Goal: Information Seeking & Learning: Learn about a topic

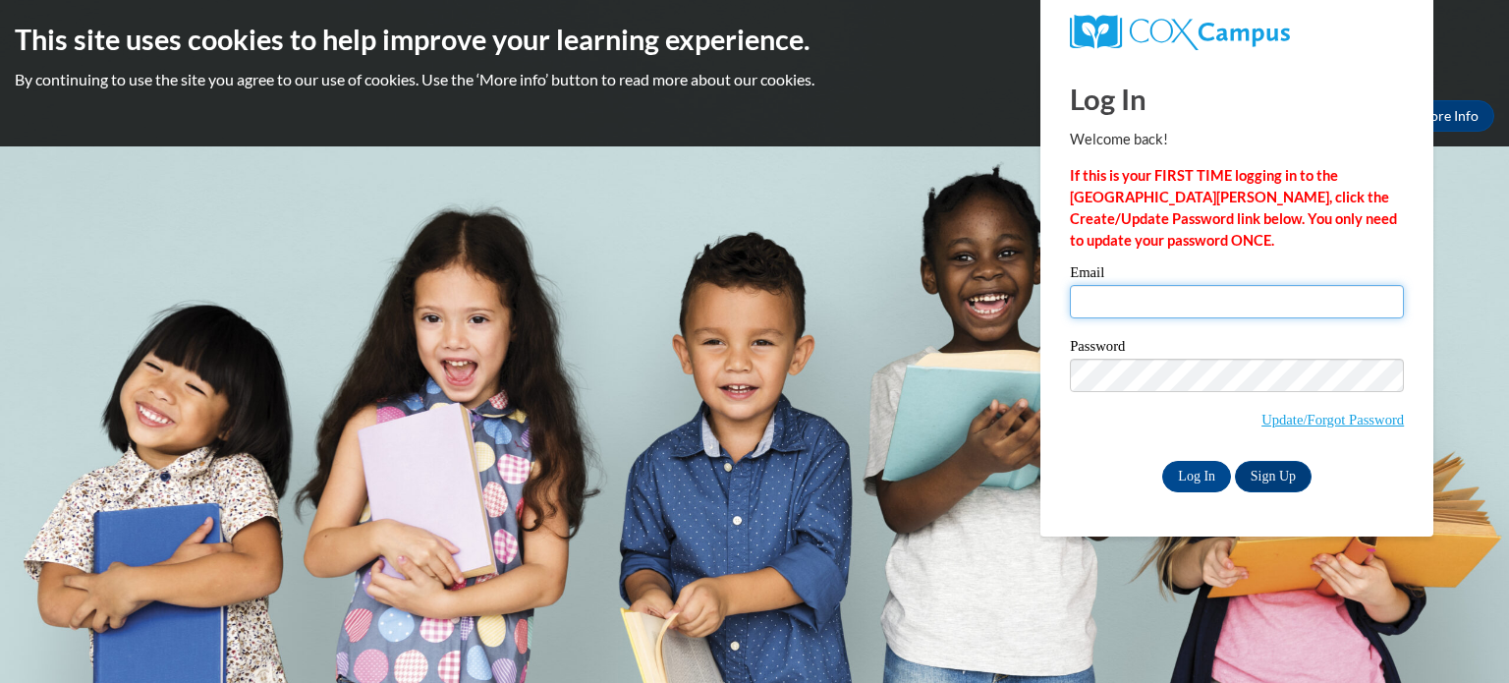
type input "emmat9719@gmail.com"
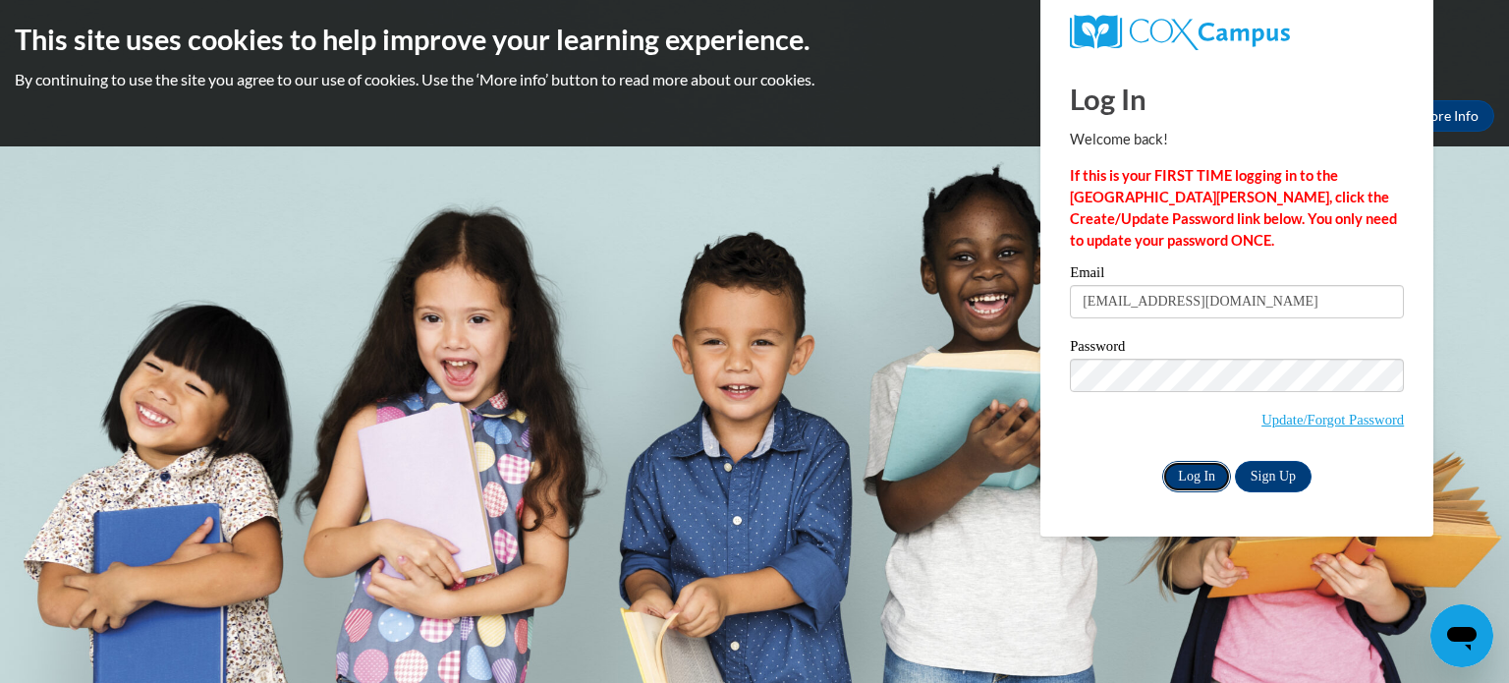
click at [1181, 483] on input "Log In" at bounding box center [1196, 476] width 69 height 31
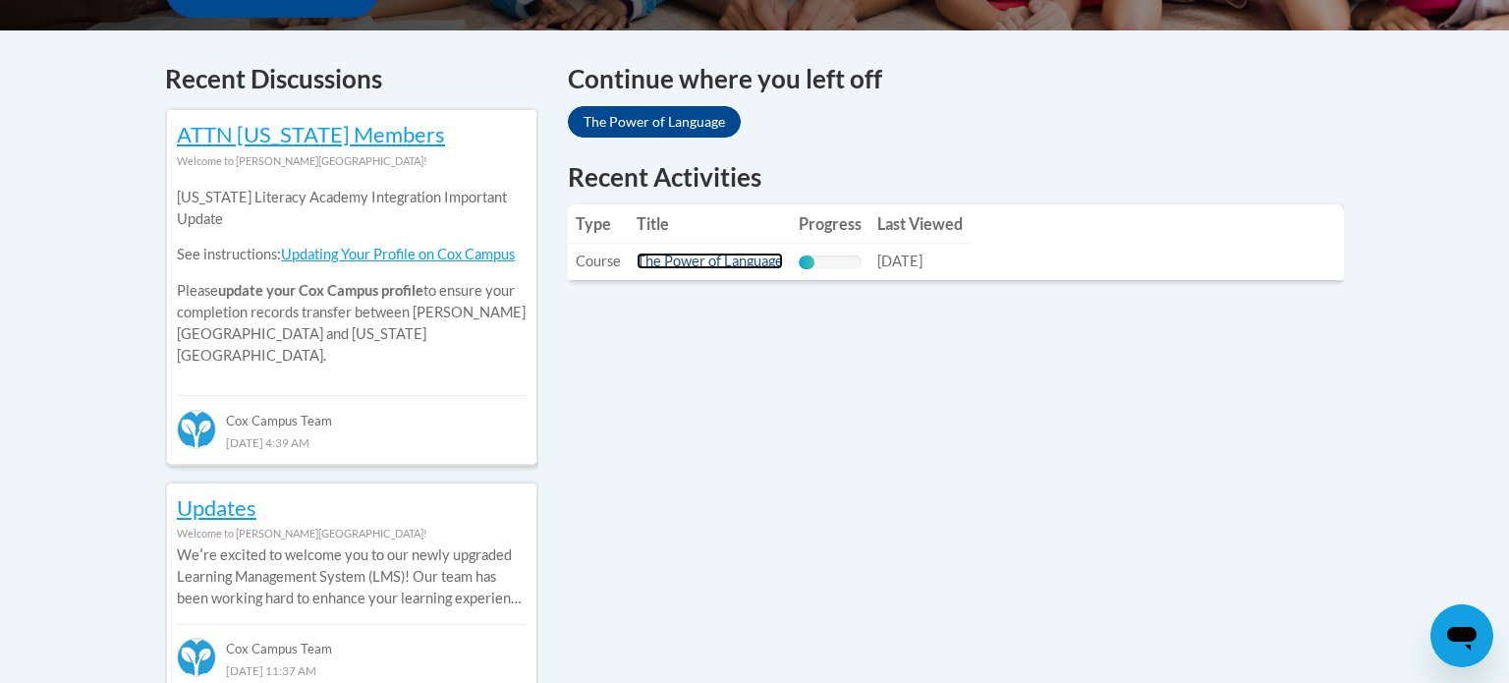
click at [670, 269] on link "The Power of Language" at bounding box center [710, 260] width 146 height 17
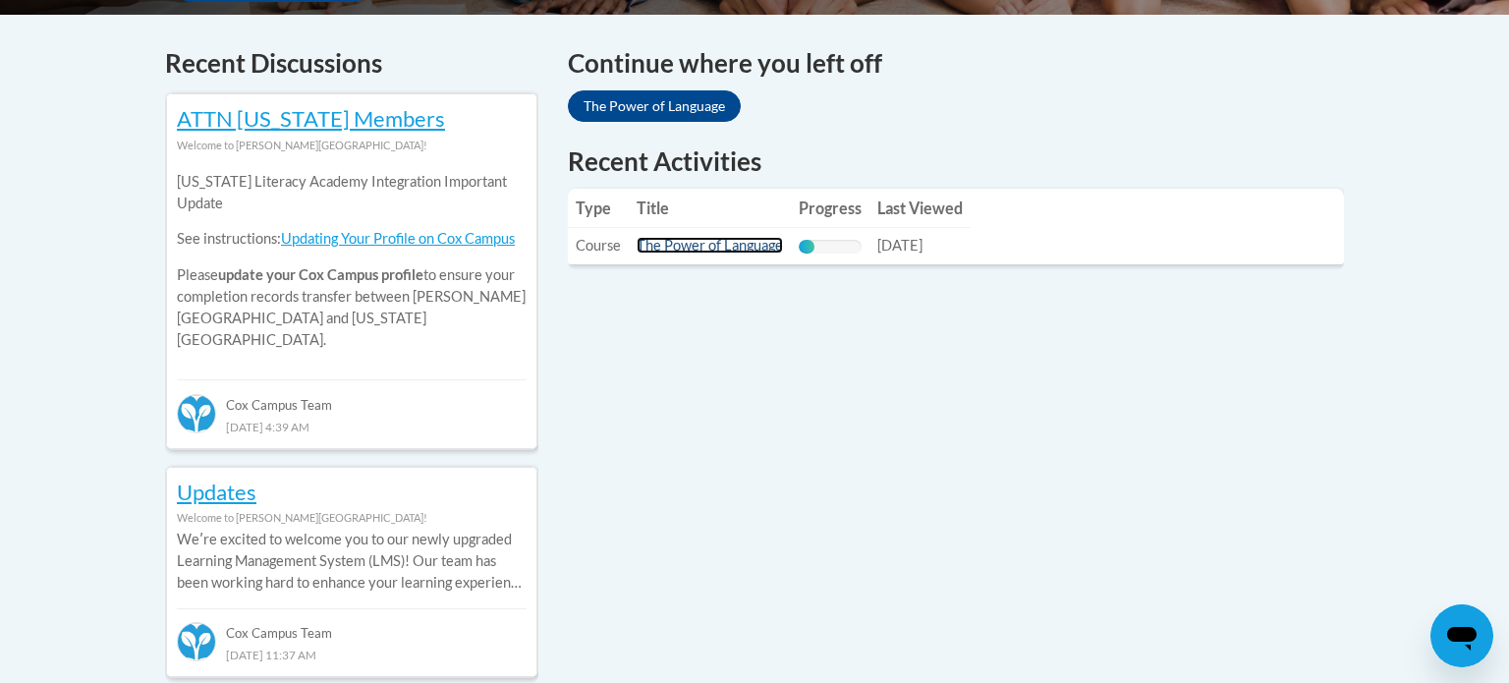
scroll to position [829, 0]
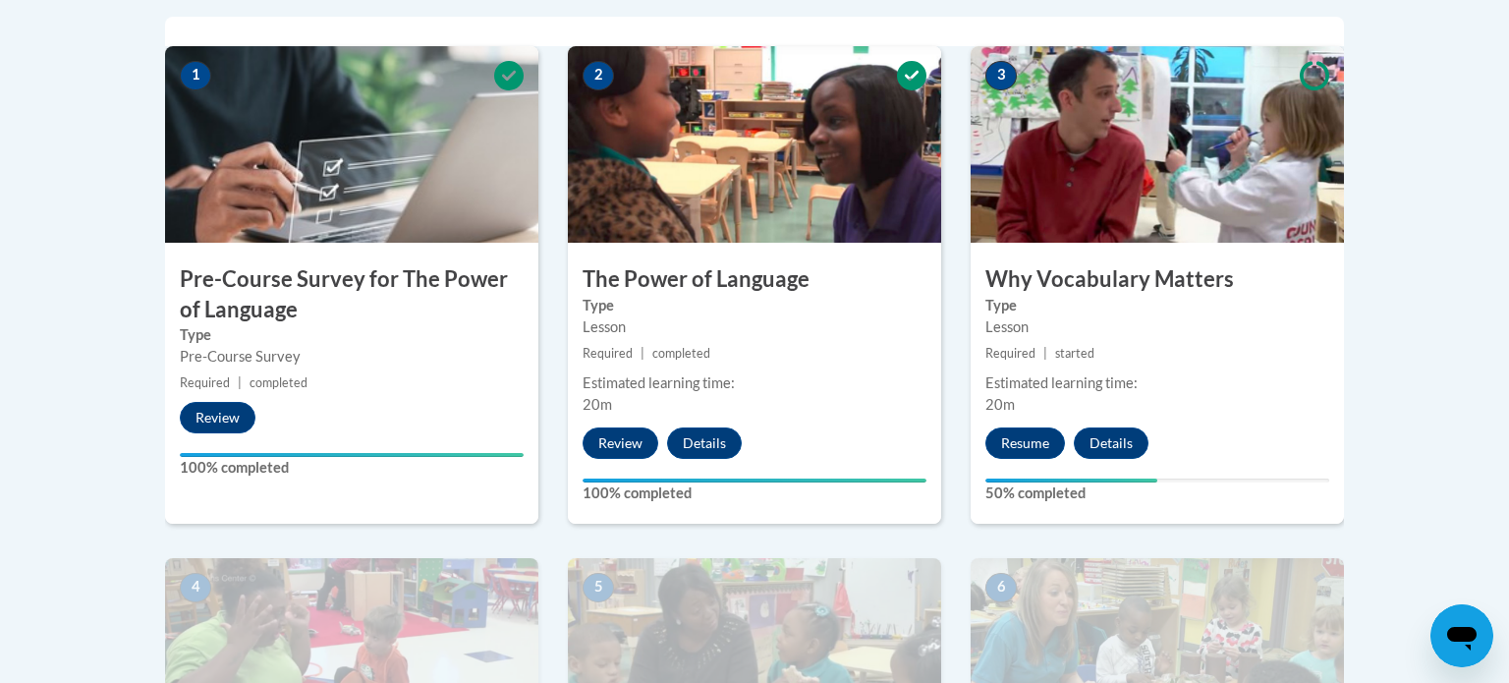
scroll to position [644, 0]
click at [1010, 443] on button "Resume" at bounding box center [1025, 441] width 80 height 31
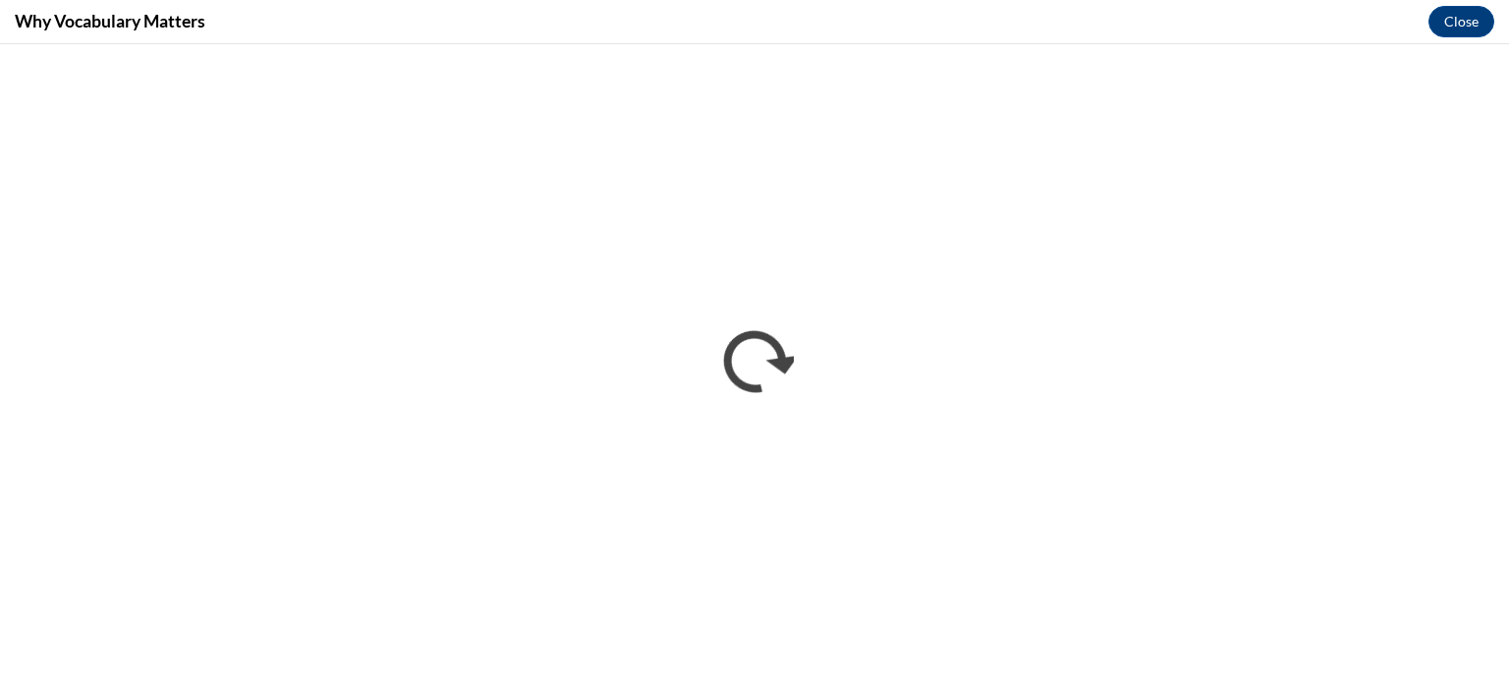
scroll to position [0, 0]
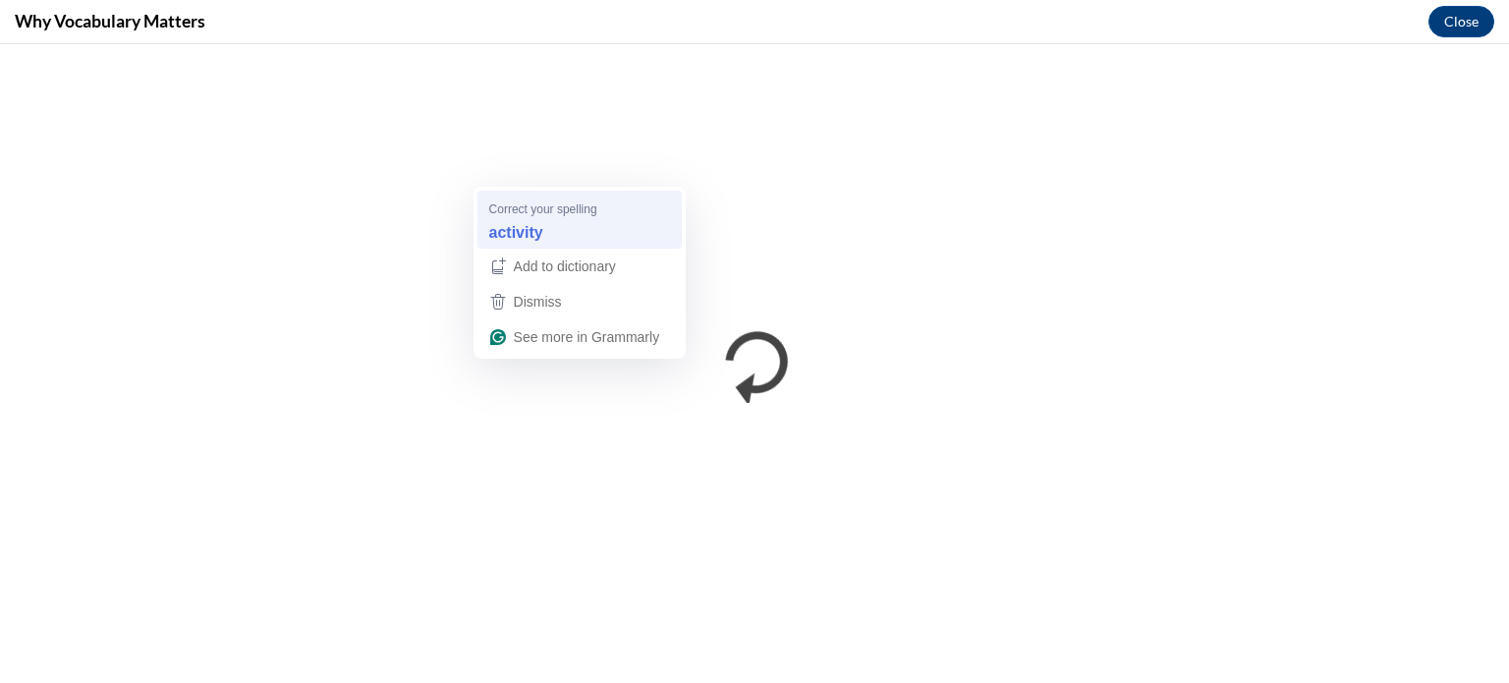
click at [563, 235] on div "activity" at bounding box center [579, 232] width 189 height 31
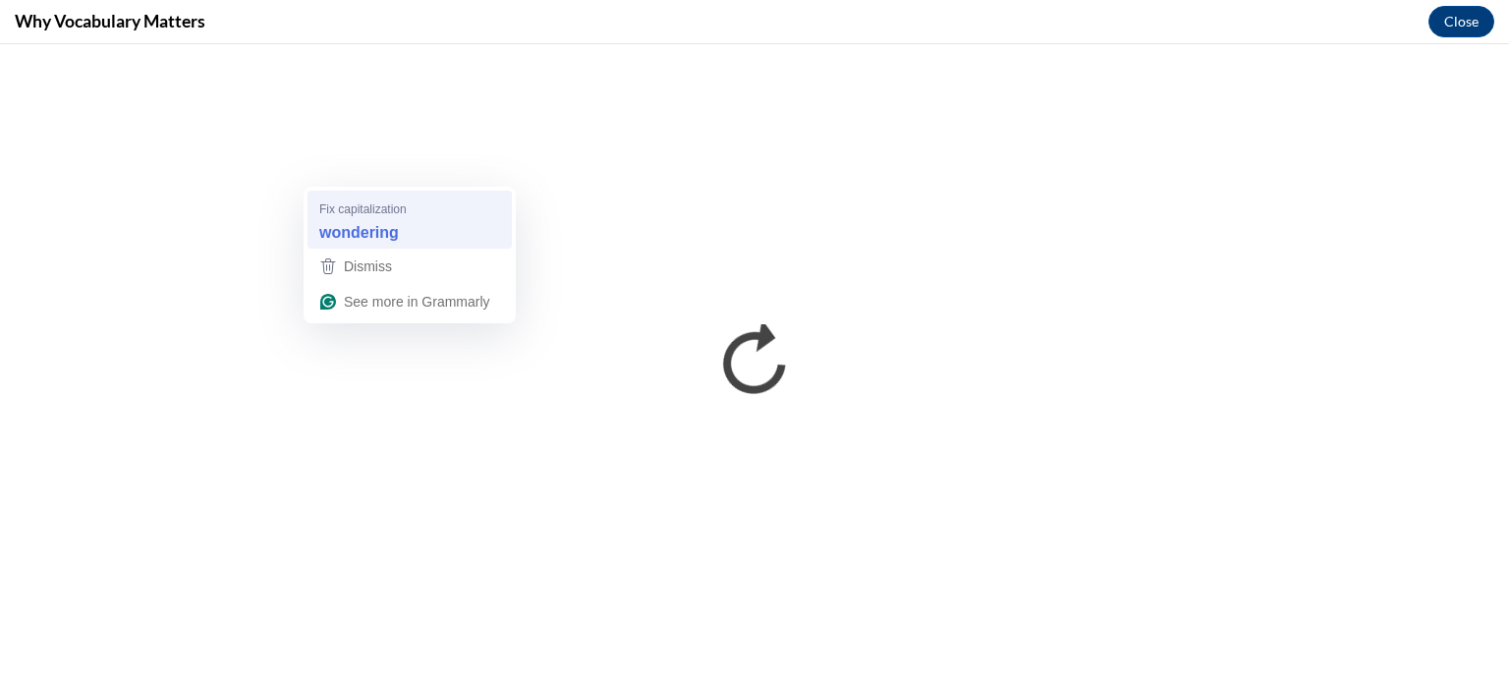
click at [347, 243] on strong "wondering" at bounding box center [359, 232] width 80 height 22
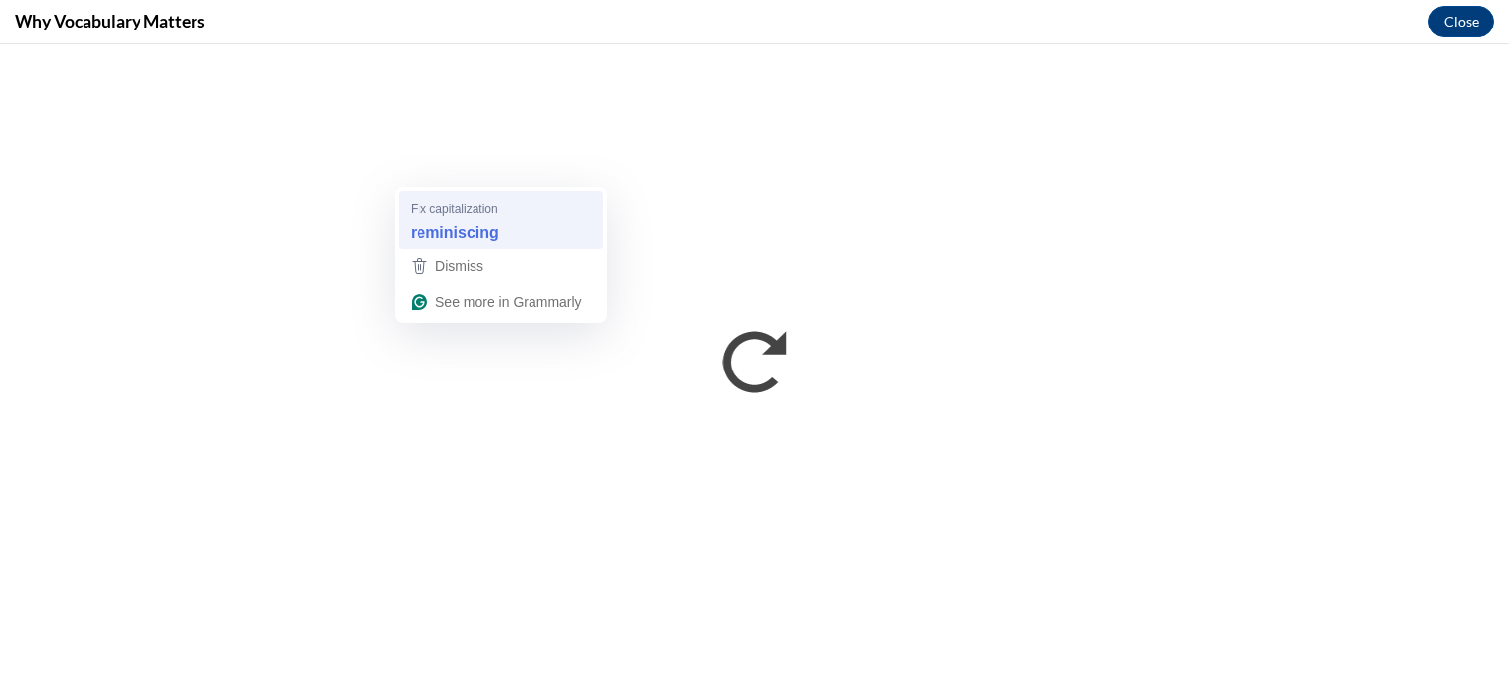
click at [518, 217] on div "reminiscing" at bounding box center [501, 232] width 189 height 31
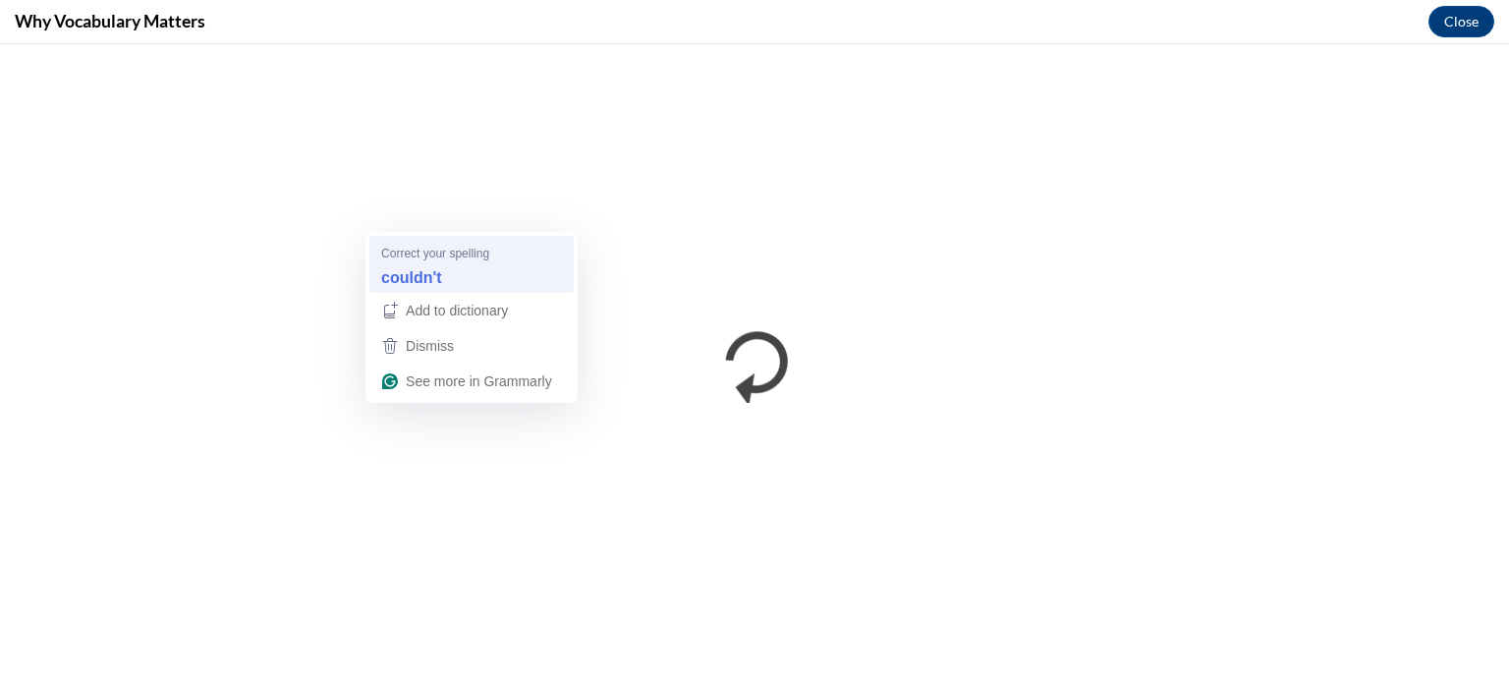
click at [433, 263] on div "couldn't" at bounding box center [471, 276] width 189 height 31
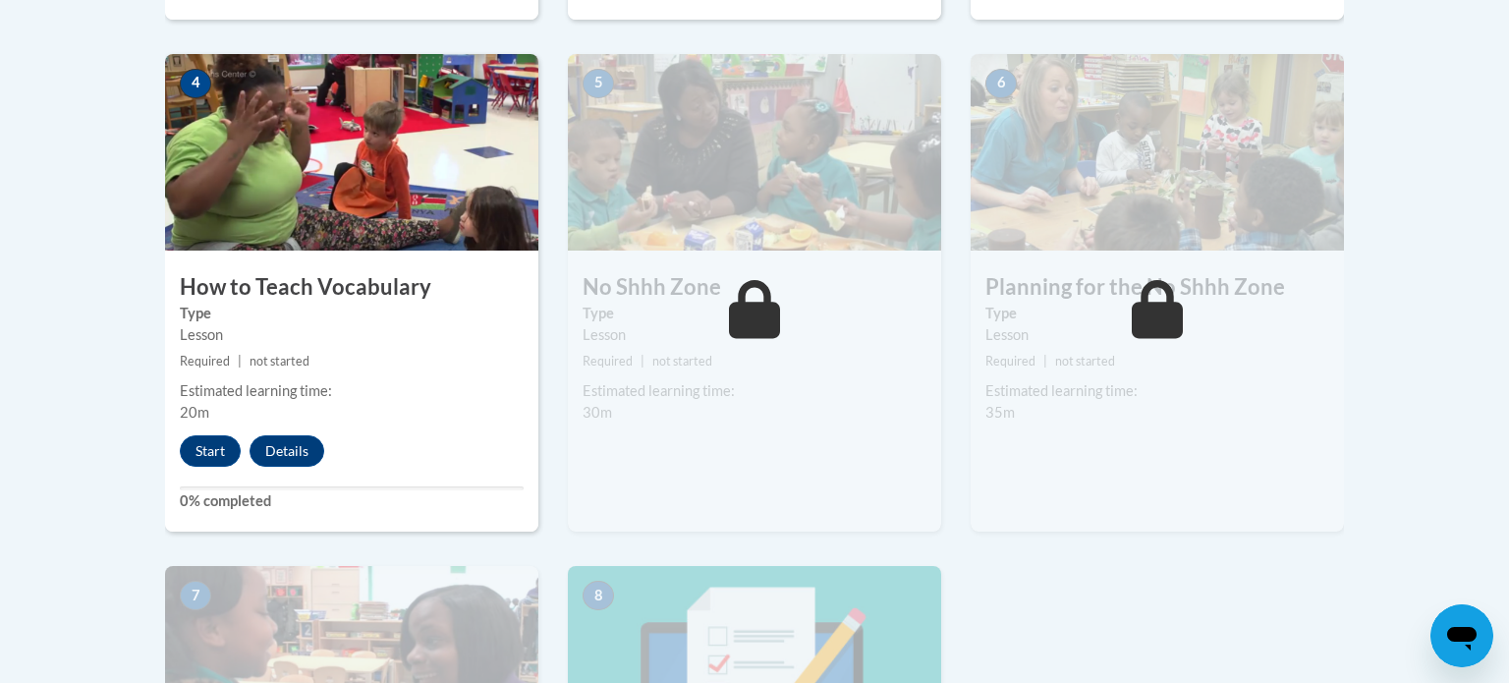
scroll to position [1187, 0]
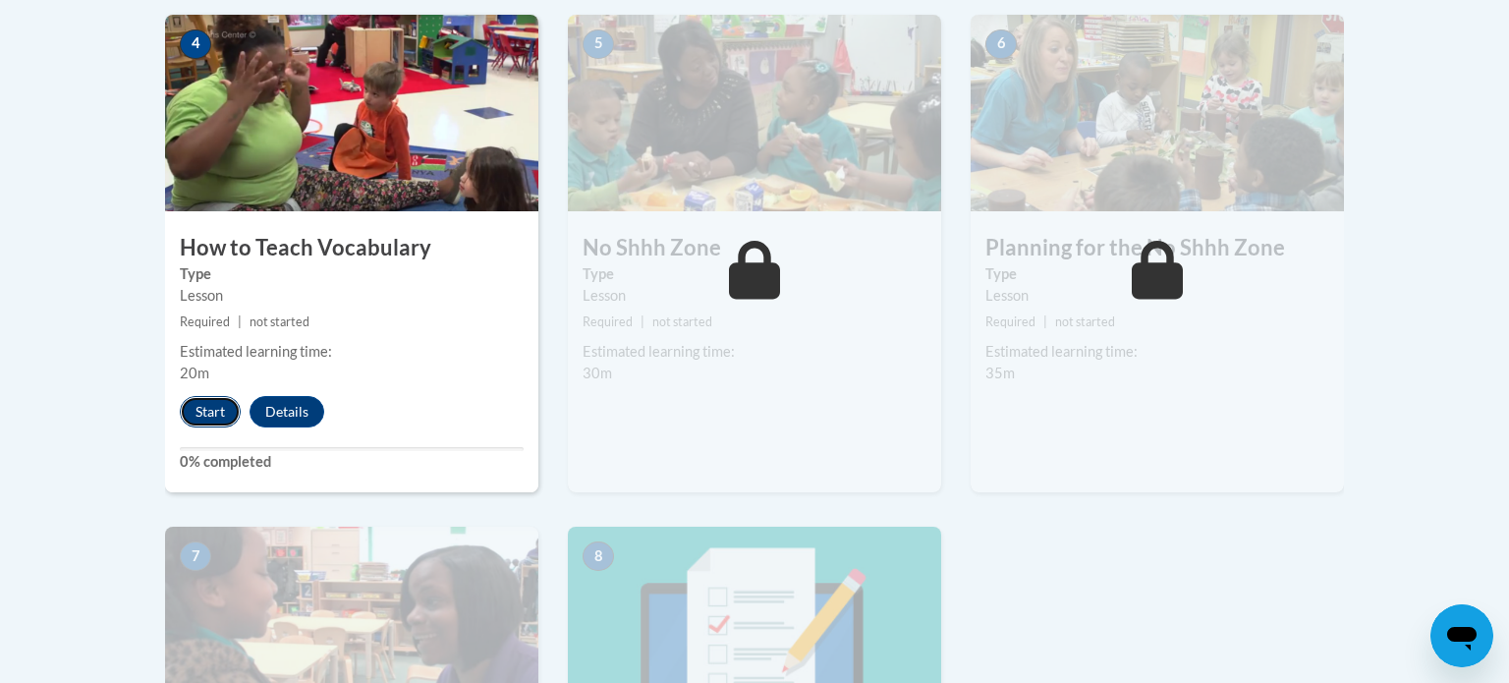
click at [202, 417] on button "Start" at bounding box center [210, 411] width 61 height 31
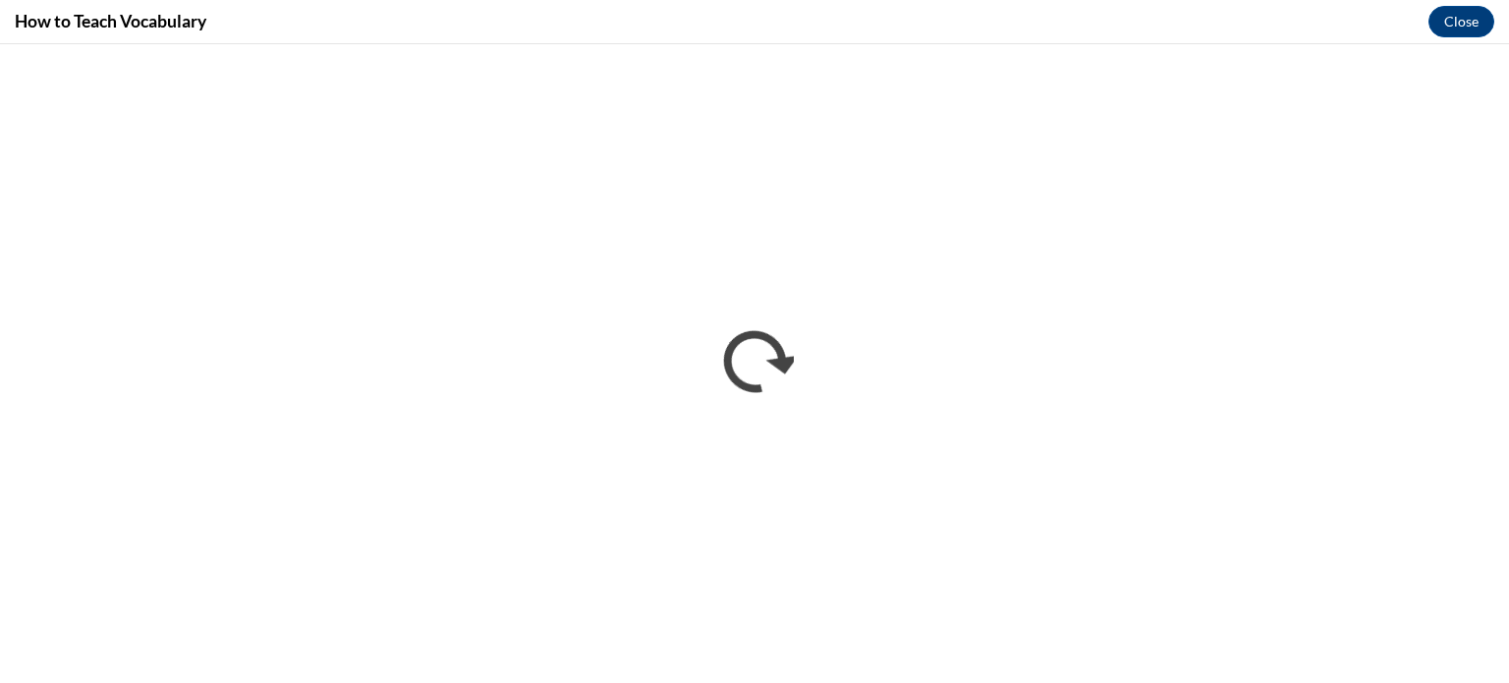
scroll to position [0, 0]
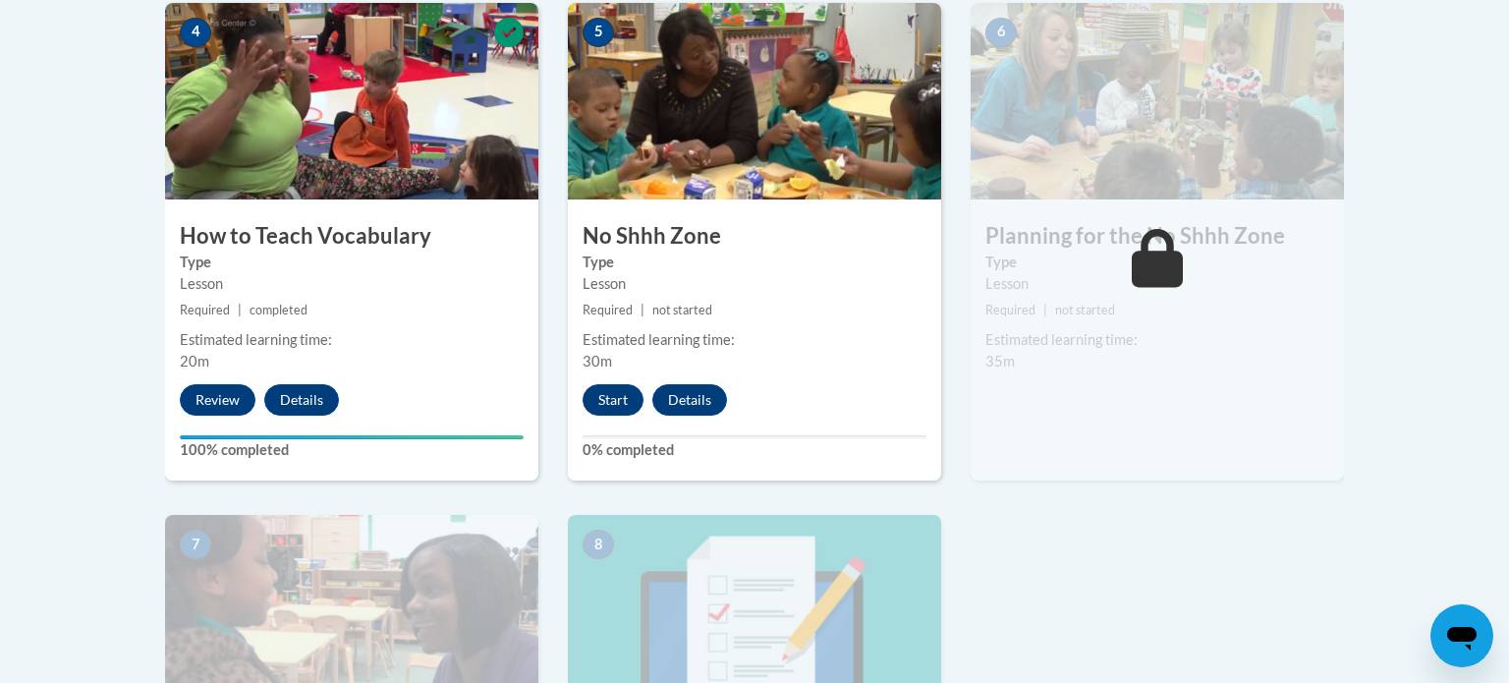
scroll to position [1198, 0]
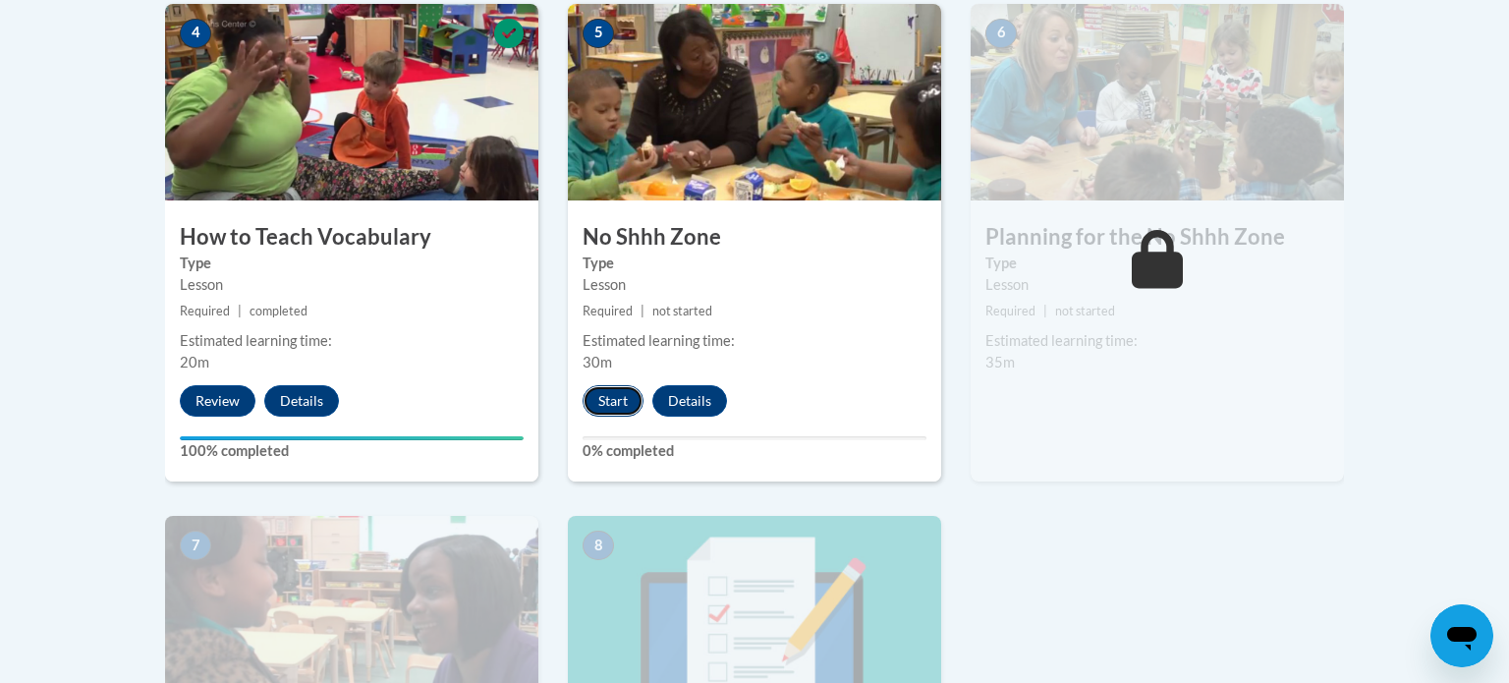
click at [617, 405] on button "Start" at bounding box center [613, 400] width 61 height 31
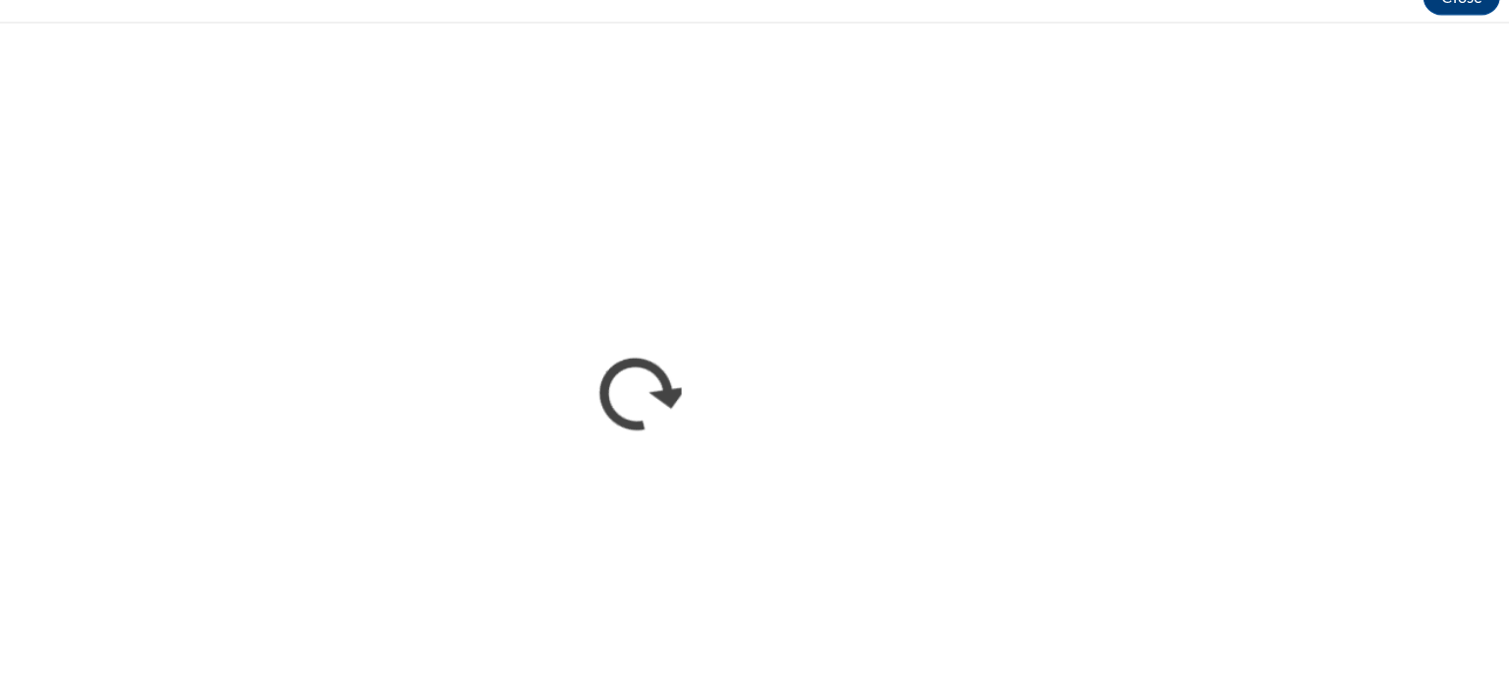
scroll to position [1199, 0]
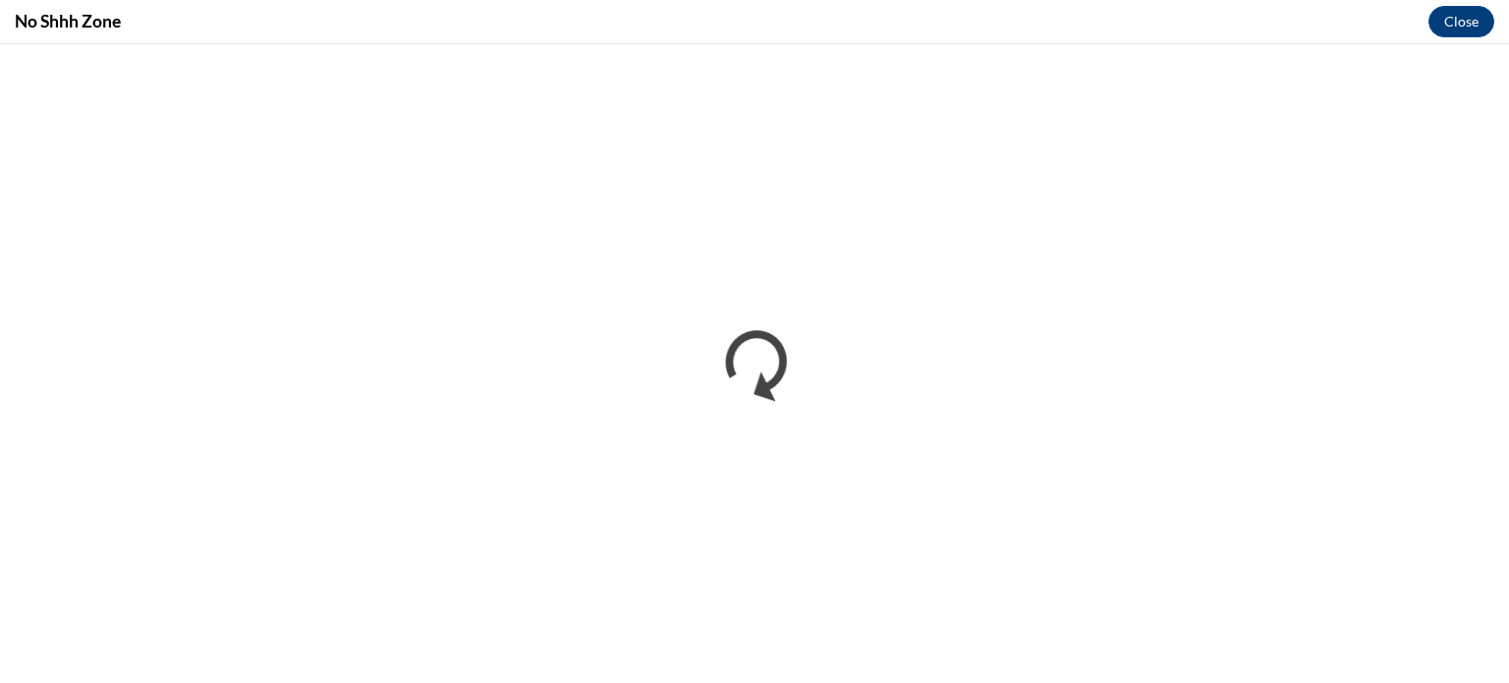
click at [1464, 49] on iframe "</div></body> </html>" at bounding box center [754, 363] width 1509 height 639
click at [1454, 19] on button "Close" at bounding box center [1461, 21] width 66 height 31
